Goal: Check status: Check status

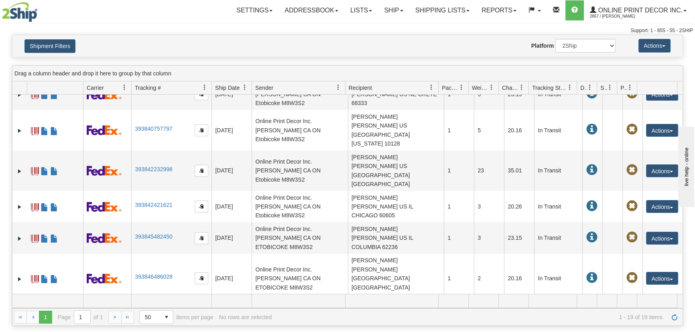
click at [64, 56] on div "Shipment Filters Website Agent Nothing selected Client User Platform 2Ship Impo…" at bounding box center [347, 46] width 670 height 22
click at [64, 42] on button "Shipment Filters" at bounding box center [49, 46] width 51 height 14
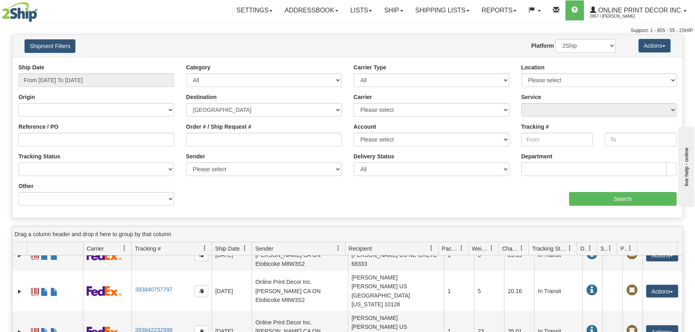
click at [71, 72] on div "Ship Date From 10/02/2025 To 10/03/2025" at bounding box center [96, 75] width 156 height 24
click at [74, 77] on input "From 10/02/2025 To 10/03/2025" at bounding box center [96, 80] width 156 height 14
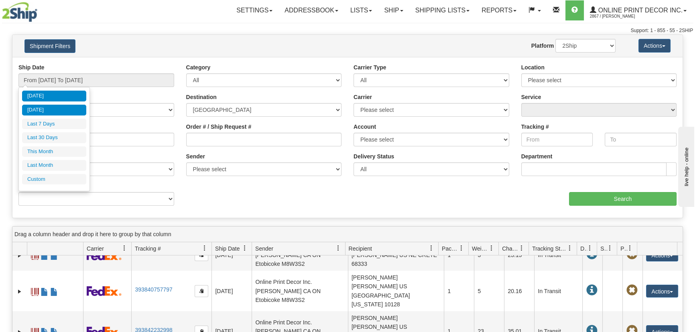
click at [63, 108] on li "Yesterday" at bounding box center [54, 110] width 64 height 11
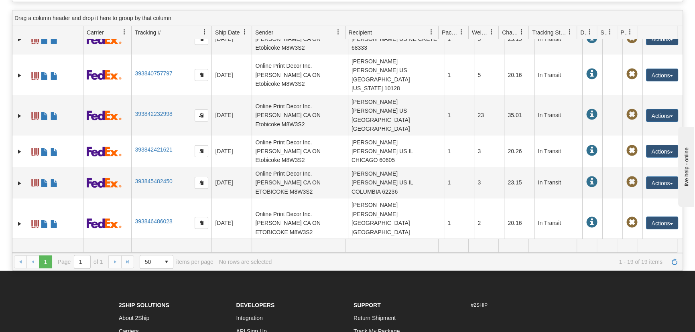
scroll to position [73, 0]
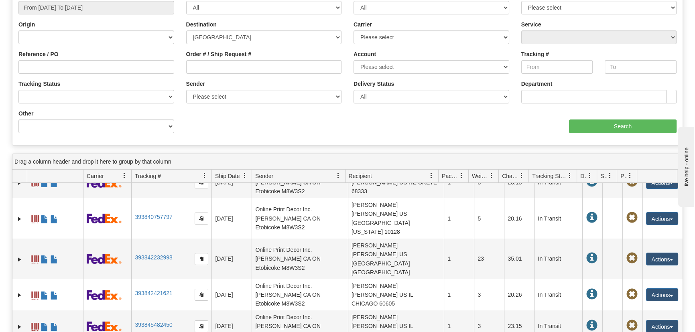
click at [641, 133] on div "Ship Date From 10/02/2025 To 10/02/2025 Category All Inbound Outbound Carrier T…" at bounding box center [347, 65] width 670 height 148
click at [641, 127] on input "Search" at bounding box center [622, 127] width 107 height 14
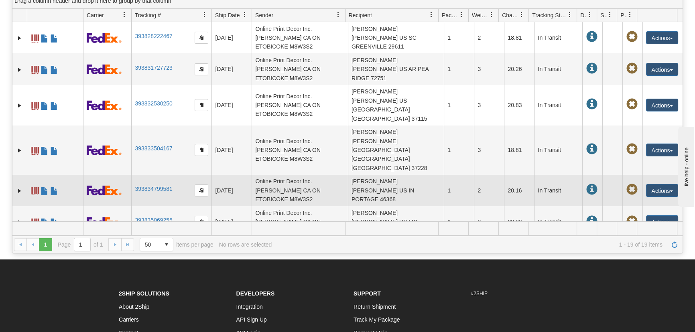
scroll to position [0, 0]
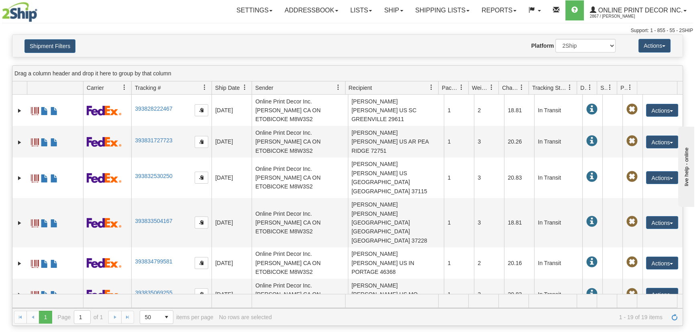
click at [52, 39] on h4 "Shipment Filters" at bounding box center [72, 46] width 109 height 14
click at [56, 44] on button "Shipment Filters" at bounding box center [49, 46] width 51 height 14
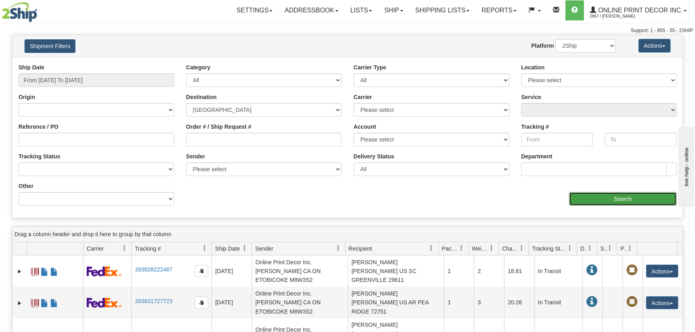
click at [594, 203] on input "Search" at bounding box center [622, 199] width 107 height 14
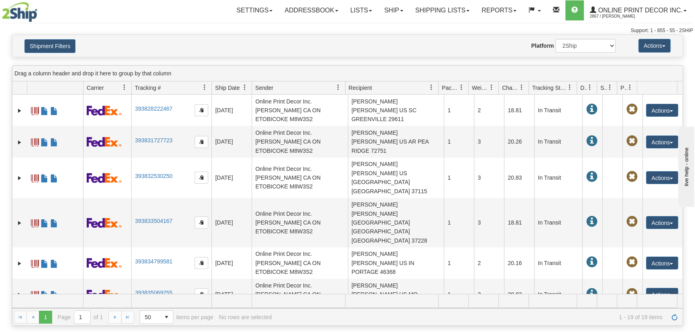
click at [53, 35] on div "Shipment Filters Website Agent Nothing selected Client User Platform 2Ship Impo…" at bounding box center [347, 46] width 670 height 22
click at [67, 56] on div "Shipment Filters Website Agent Nothing selected Client User Platform 2Ship Impo…" at bounding box center [347, 46] width 670 height 22
click at [60, 42] on button "Shipment Filters" at bounding box center [49, 46] width 51 height 14
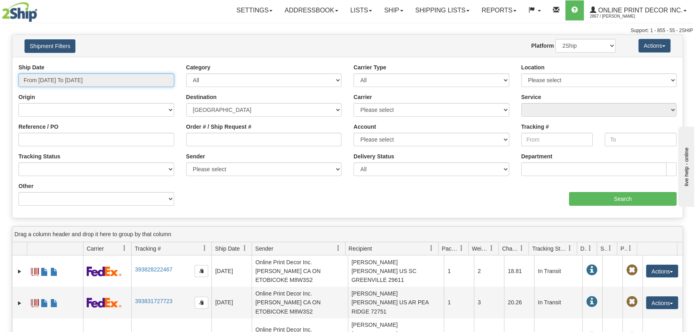
click at [85, 75] on input "From 10/02/2025 To 10/02/2025" at bounding box center [96, 80] width 156 height 14
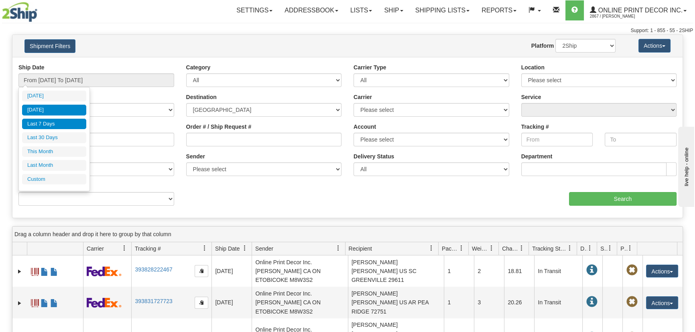
click at [67, 120] on li "Last 7 Days" at bounding box center [54, 124] width 64 height 11
type input "From 09/27/2025 To 10/03/2025"
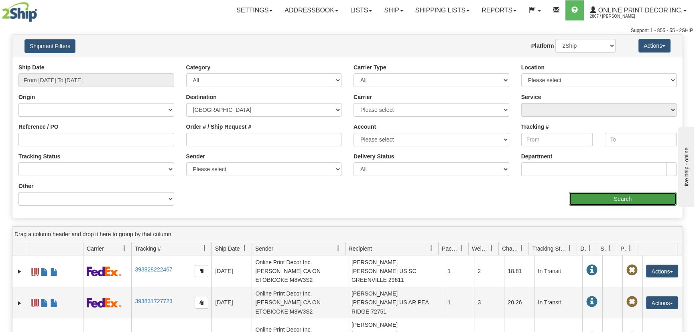
click at [650, 204] on input "Search" at bounding box center [622, 199] width 107 height 14
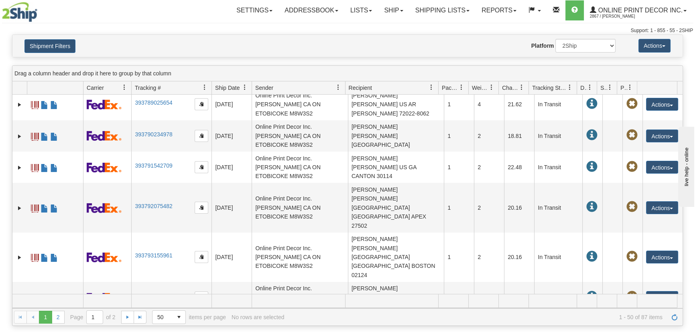
scroll to position [995, 0]
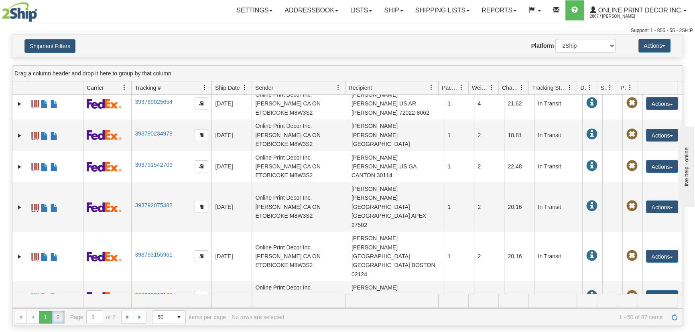
click at [52, 311] on link "2" at bounding box center [58, 317] width 13 height 13
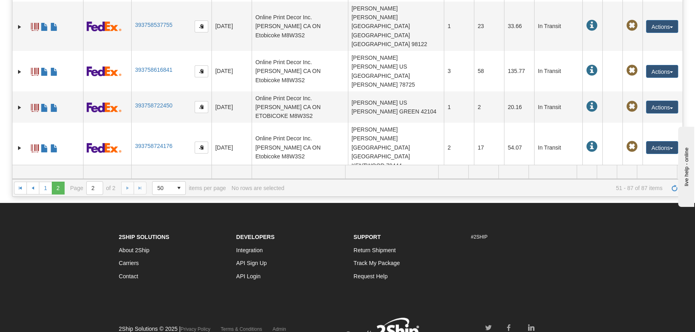
scroll to position [0, 0]
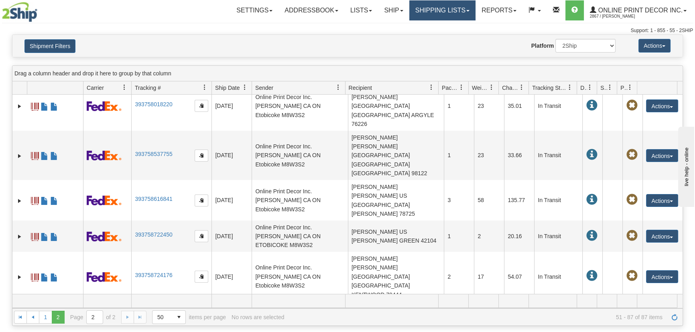
click at [409, 14] on link "Shipping lists" at bounding box center [442, 10] width 66 height 20
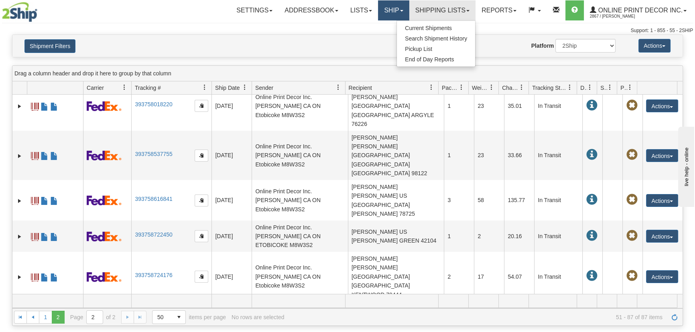
click at [397, 13] on link "Ship" at bounding box center [393, 10] width 31 height 20
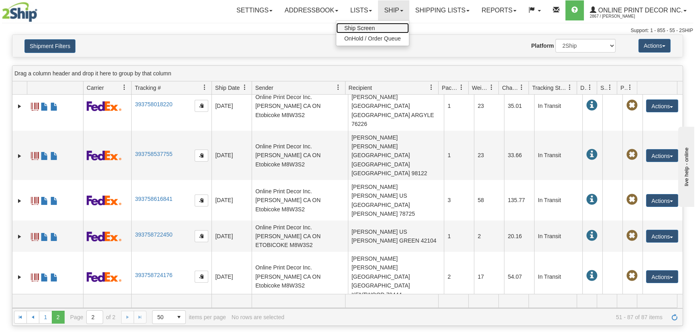
click at [393, 31] on link "Ship Screen" at bounding box center [372, 28] width 73 height 10
